Goal: Information Seeking & Learning: Learn about a topic

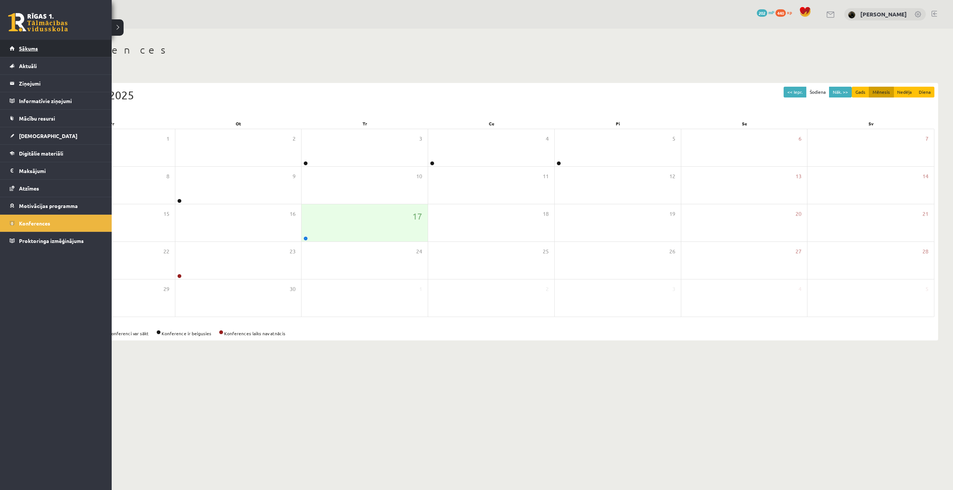
click at [25, 51] on link "Sākums" at bounding box center [56, 48] width 93 height 17
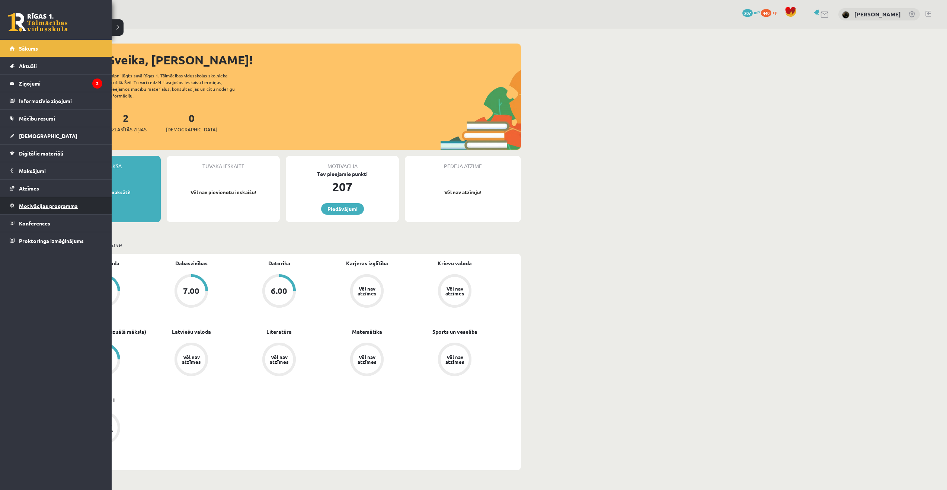
click at [28, 210] on link "Motivācijas programma" at bounding box center [56, 205] width 93 height 17
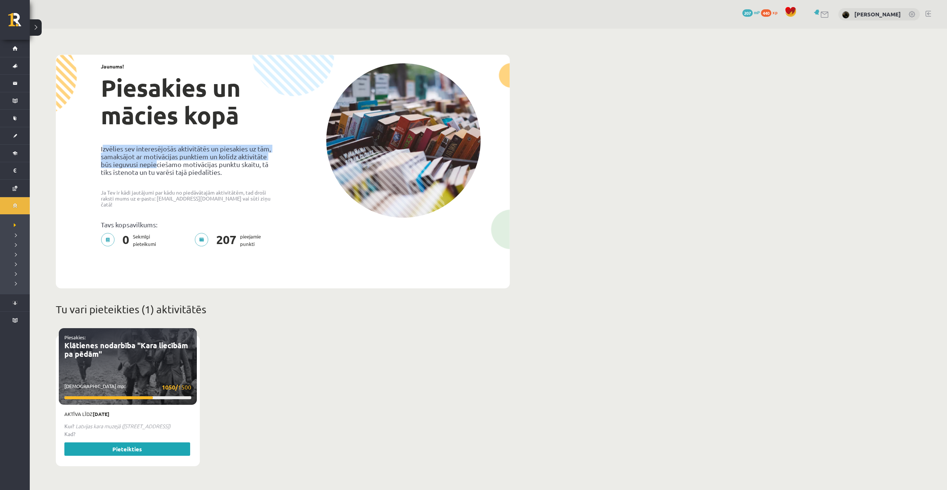
drag, startPoint x: 104, startPoint y: 148, endPoint x: 156, endPoint y: 161, distance: 54.2
click at [156, 161] on p "Izvēlies sev interesējošās aktivitātēs un piesakies uz tām, samaksājot ar motiv…" at bounding box center [189, 160] width 176 height 31
